Goal: Information Seeking & Learning: Learn about a topic

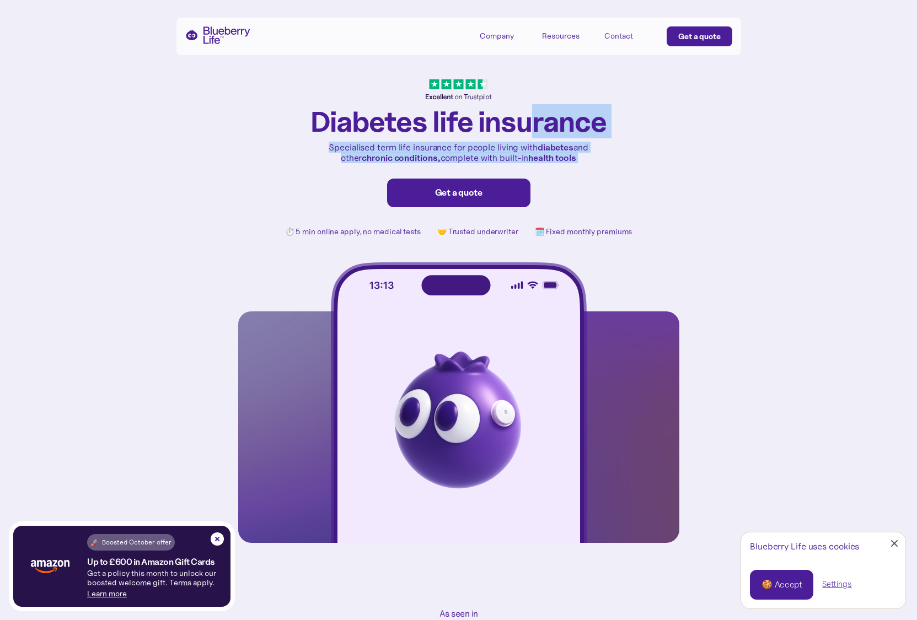
drag, startPoint x: 532, startPoint y: 130, endPoint x: 658, endPoint y: 167, distance: 132.0
click at [534, 177] on div "[MEDICAL_DATA] life insurance Specialised term life insurance for people living…" at bounding box center [458, 311] width 441 height 464
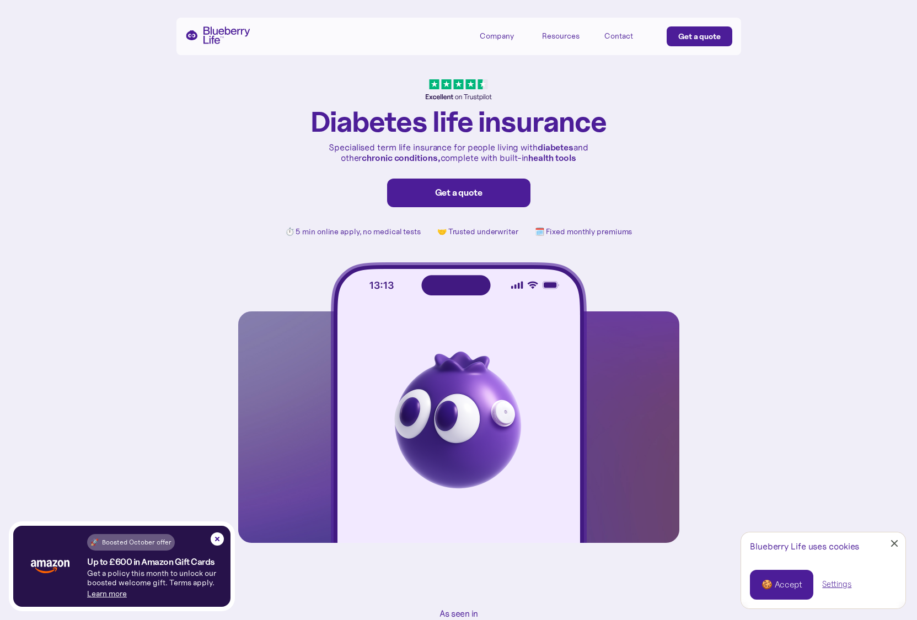
click at [658, 167] on div "[MEDICAL_DATA] life insurance Specialised term life insurance for people living…" at bounding box center [458, 311] width 441 height 464
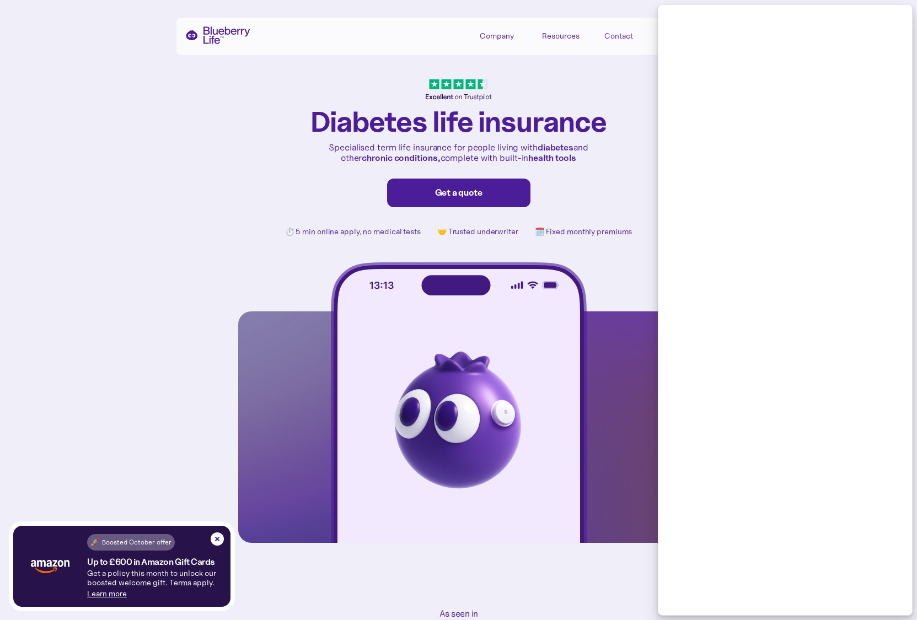
click at [637, 229] on div "[MEDICAL_DATA] life insurance Specialised term life insurance for people living…" at bounding box center [458, 311] width 441 height 464
drag, startPoint x: 640, startPoint y: 220, endPoint x: 660, endPoint y: 200, distance: 28.1
click at [640, 220] on div "[MEDICAL_DATA] life insurance Specialised term life insurance for people living…" at bounding box center [458, 311] width 441 height 464
click at [592, 112] on h1 "Diabetes life insurance" at bounding box center [458, 121] width 296 height 30
click at [516, 38] on div "Company" at bounding box center [505, 35] width 50 height 18
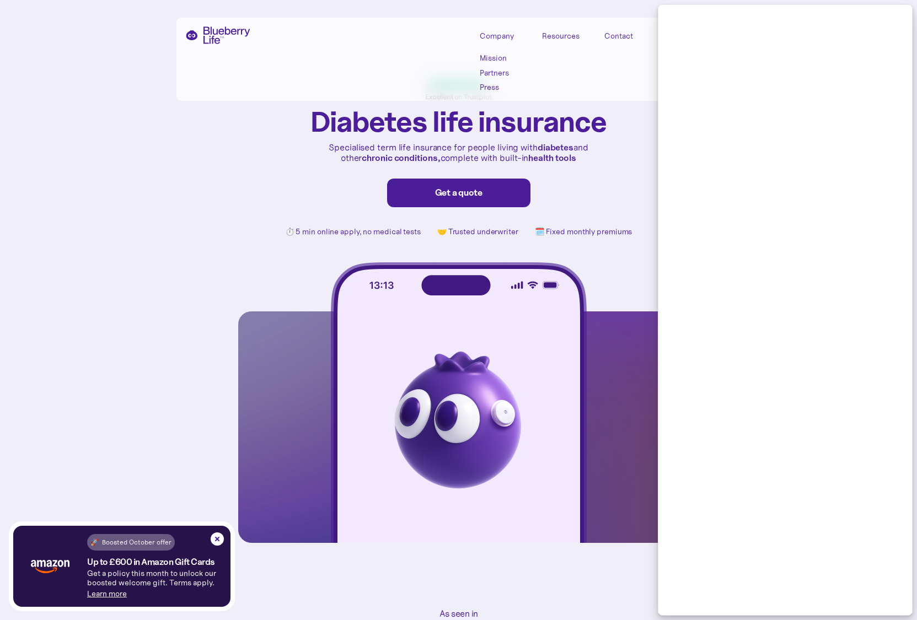
click at [544, 31] on div "Resources" at bounding box center [560, 35] width 37 height 9
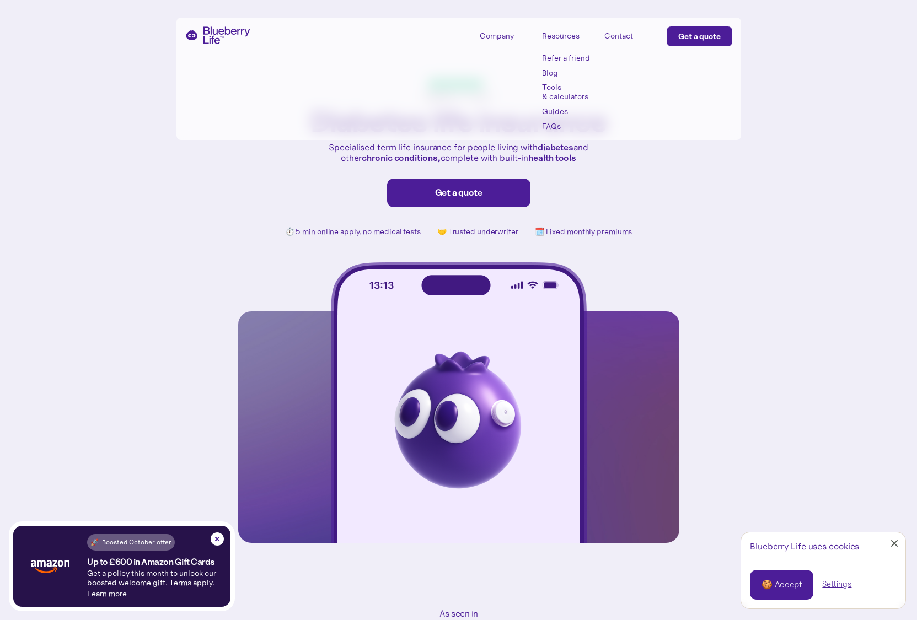
click at [768, 174] on div "[MEDICAL_DATA] life insurance Specialised term life insurance for people living…" at bounding box center [458, 271] width 917 height 543
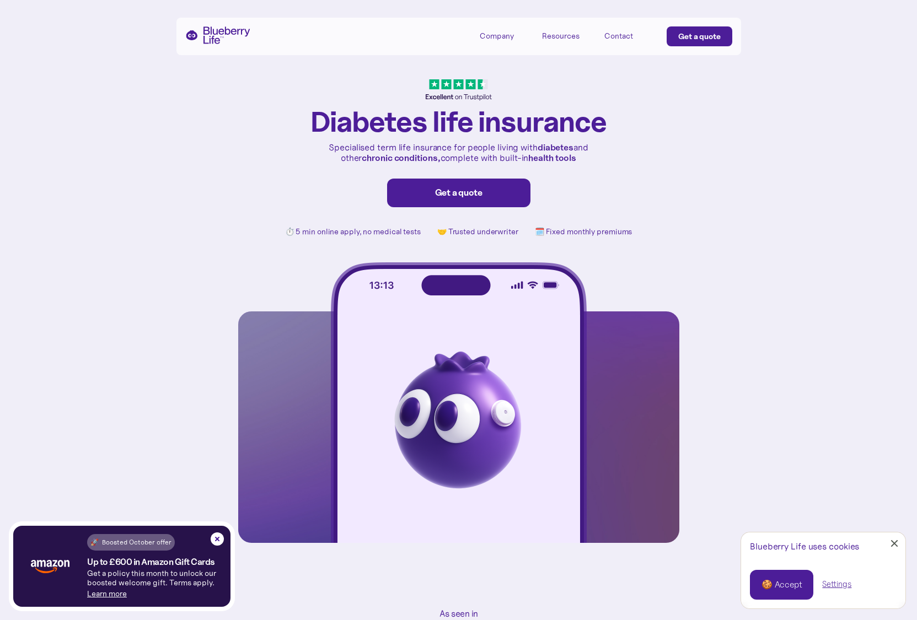
click at [499, 39] on div "Company" at bounding box center [497, 35] width 34 height 9
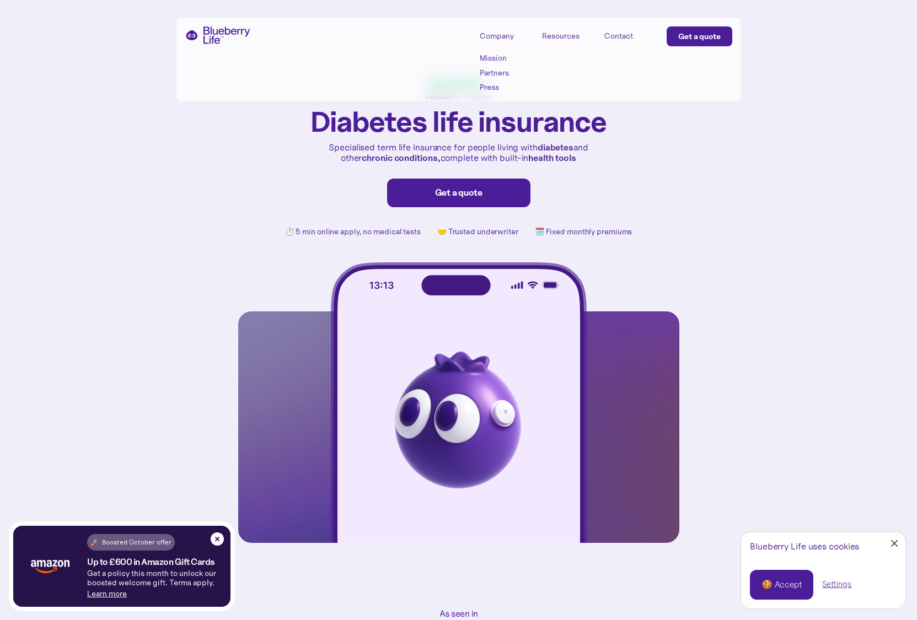
click at [774, 200] on div "[MEDICAL_DATA] life insurance Specialised term life insurance for people living…" at bounding box center [458, 271] width 917 height 543
